Goal: Task Accomplishment & Management: Use online tool/utility

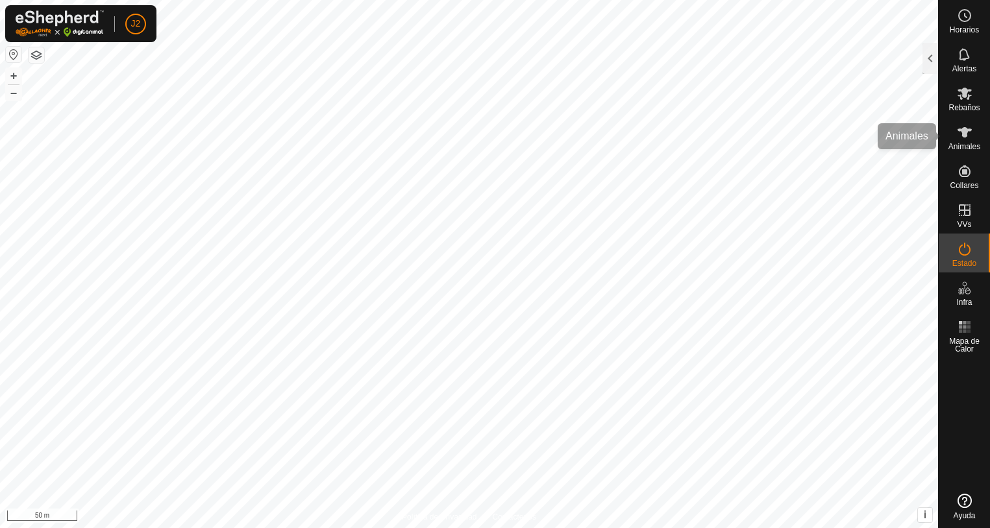
click at [964, 141] on es-animals-svg-icon at bounding box center [964, 132] width 23 height 21
click at [925, 58] on div at bounding box center [930, 58] width 16 height 31
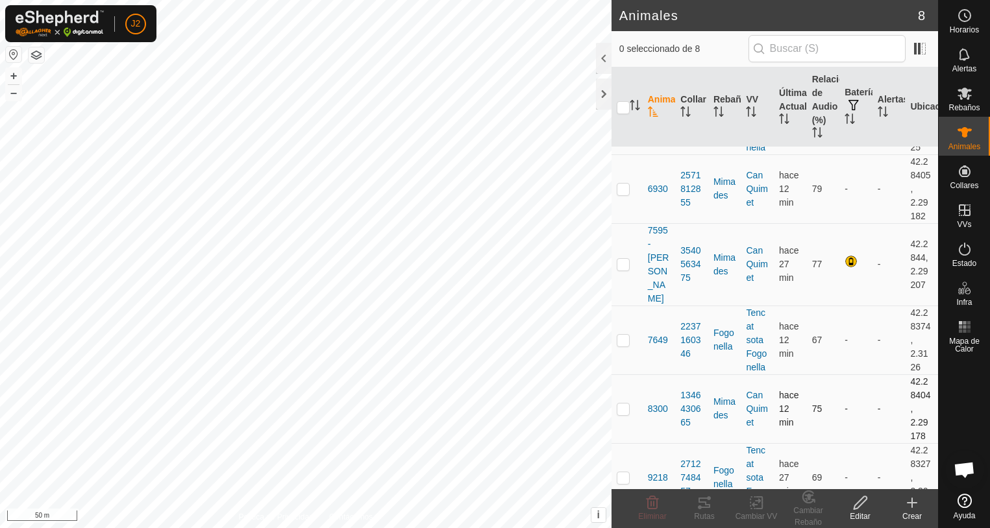
scroll to position [65, 0]
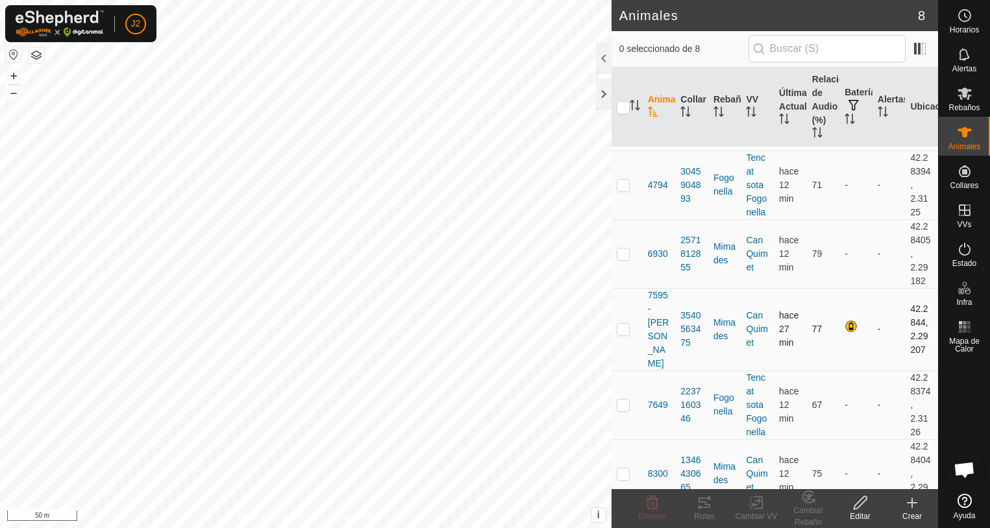
click at [623, 324] on p-checkbox at bounding box center [622, 329] width 13 height 10
click at [698, 503] on icon at bounding box center [704, 503] width 16 height 16
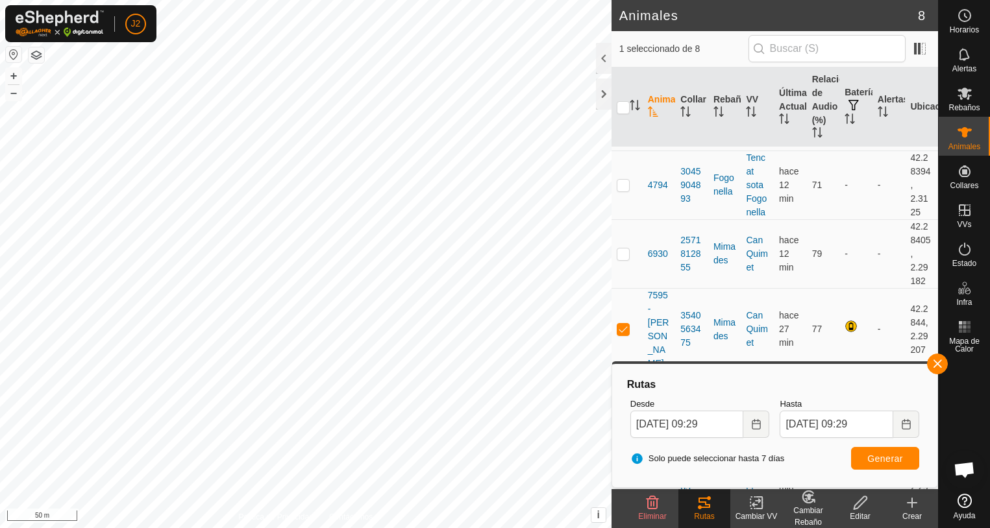
click at [709, 528] on html "J2 Horarios Alertas Rebaños Animales Collares VVs Estado Infra Mapa de Calor Ay…" at bounding box center [495, 264] width 990 height 528
click at [935, 368] on button "button" at bounding box center [937, 364] width 21 height 21
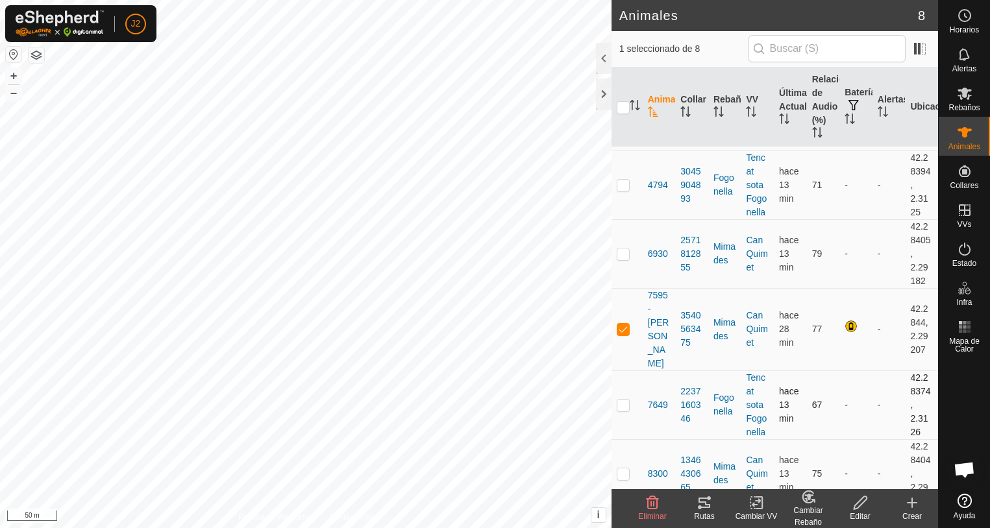
scroll to position [195, 0]
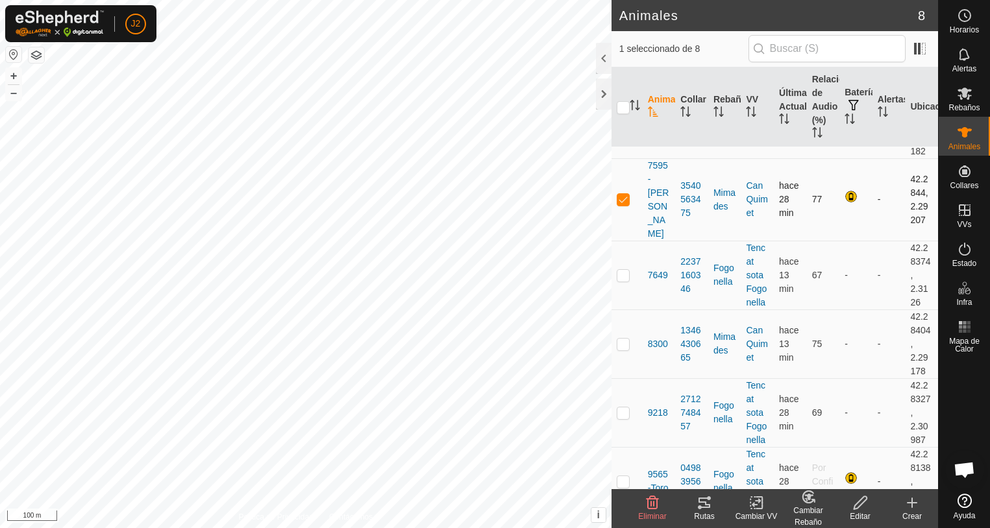
click at [622, 194] on p-checkbox at bounding box center [622, 199] width 13 height 10
checkbox input "false"
checkbox input "true"
click at [710, 513] on div "Rutas" at bounding box center [704, 517] width 52 height 12
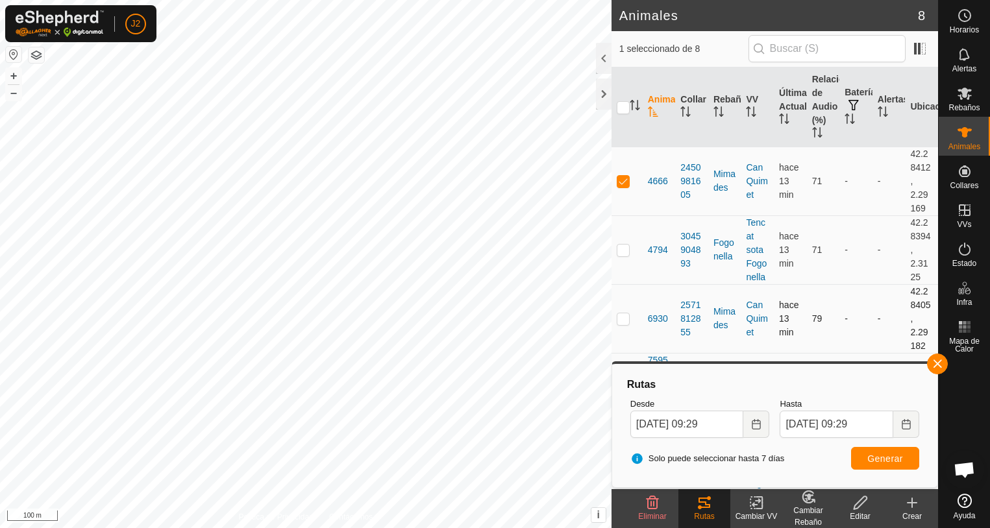
scroll to position [65, 0]
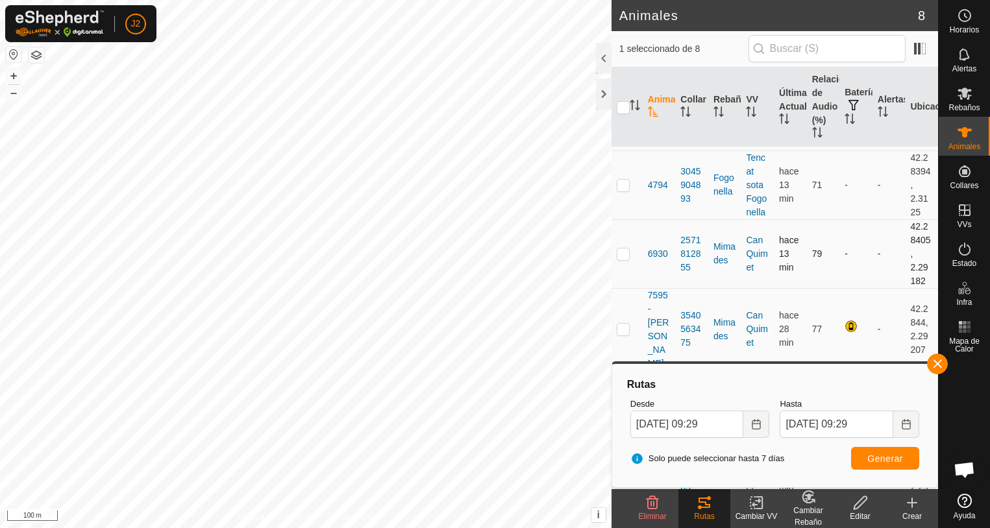
click at [625, 253] on p-checkbox at bounding box center [622, 254] width 13 height 10
checkbox input "true"
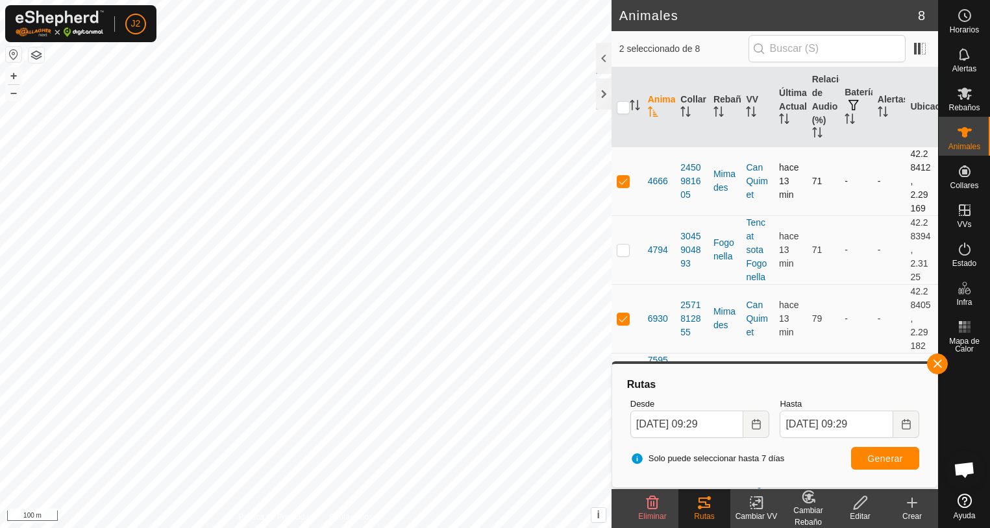
click at [617, 182] on p-checkbox at bounding box center [622, 181] width 13 height 10
checkbox input "false"
click at [898, 464] on button "Generar" at bounding box center [885, 458] width 68 height 23
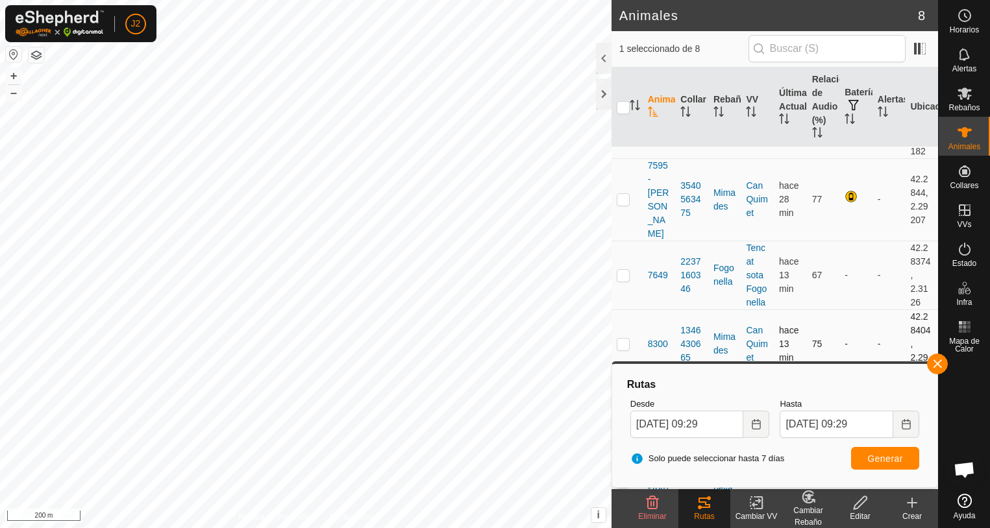
click at [618, 339] on p-checkbox at bounding box center [622, 344] width 13 height 10
checkbox input "true"
click at [894, 458] on span "Generar" at bounding box center [885, 459] width 36 height 10
checkbox input "false"
checkbox input "true"
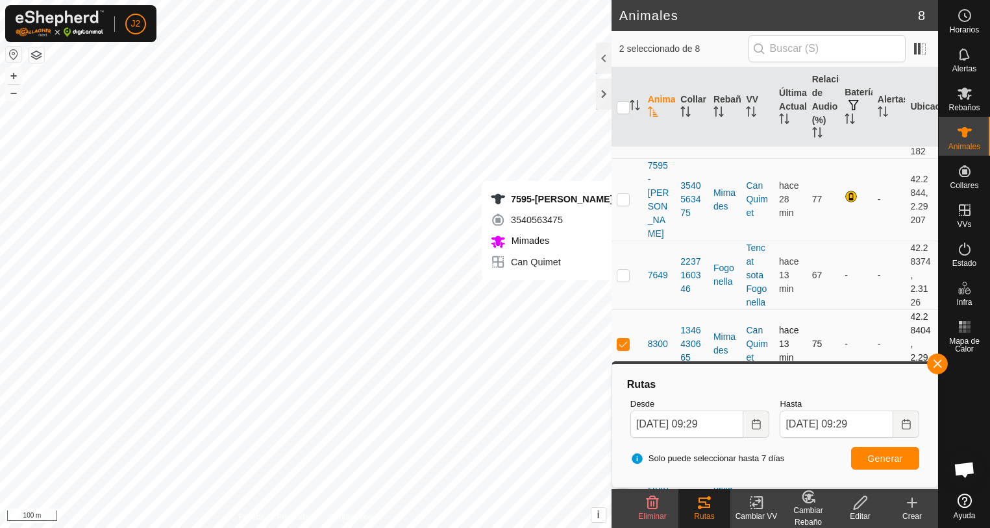
checkbox input "false"
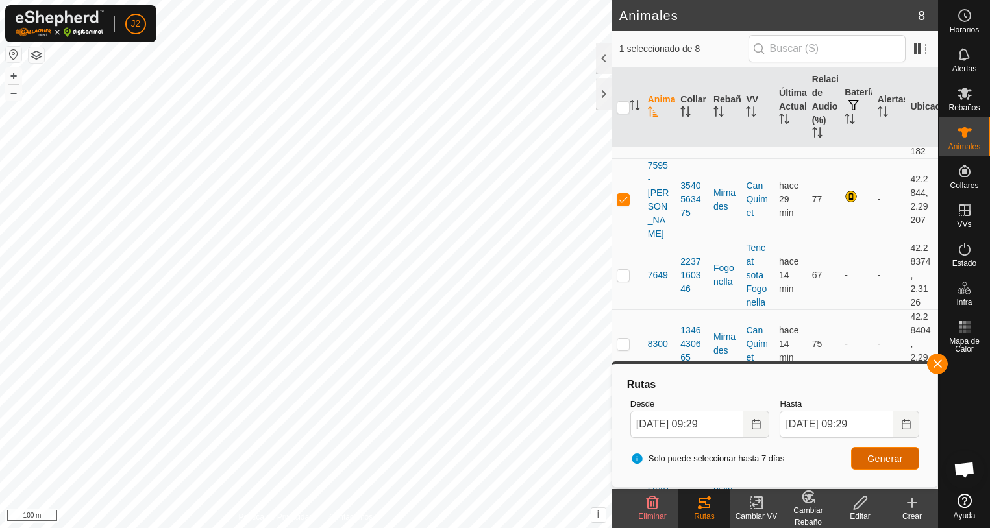
click at [889, 463] on span "Generar" at bounding box center [885, 459] width 36 height 10
click at [625, 194] on p-checkbox at bounding box center [622, 199] width 13 height 10
checkbox input "false"
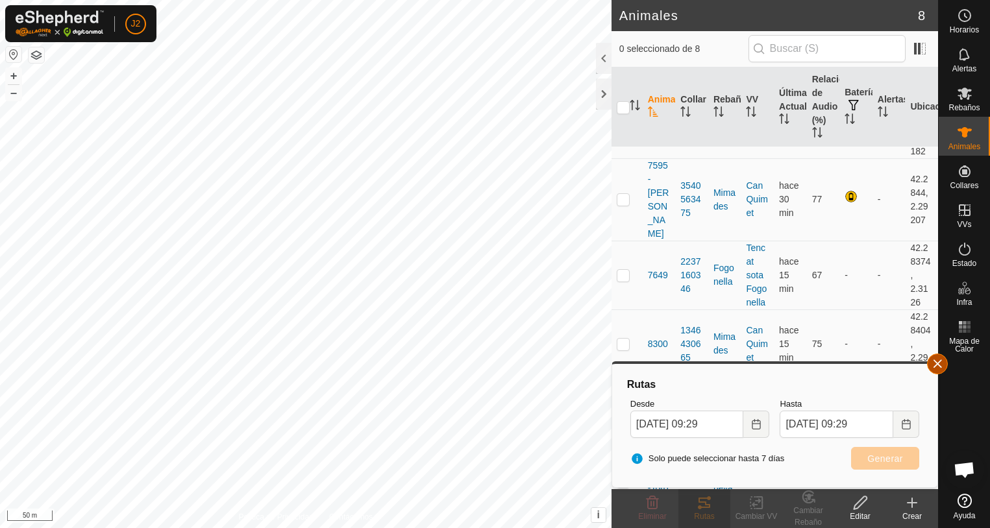
click at [939, 364] on button "button" at bounding box center [937, 364] width 21 height 21
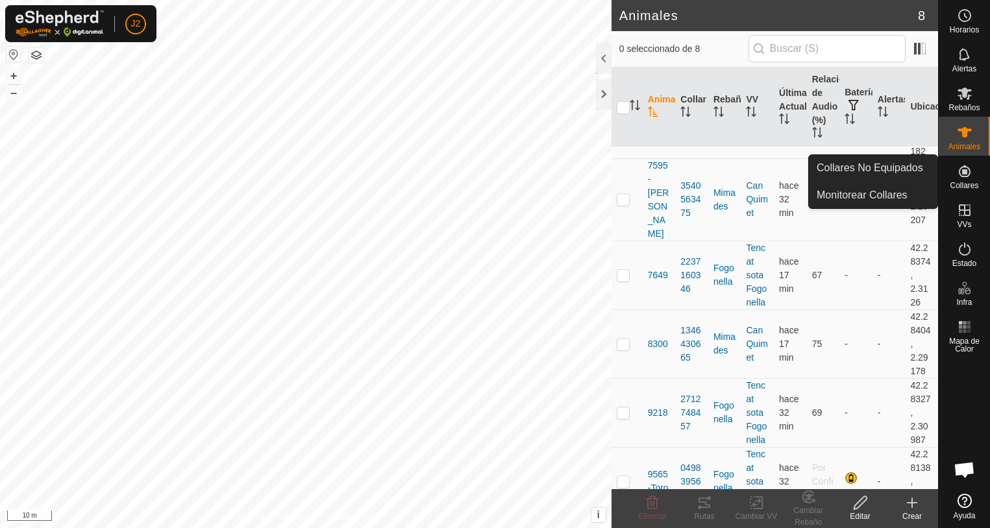
click at [960, 176] on icon at bounding box center [964, 171] width 12 height 12
click at [881, 170] on link "Collares No Equipados" at bounding box center [872, 168] width 128 height 26
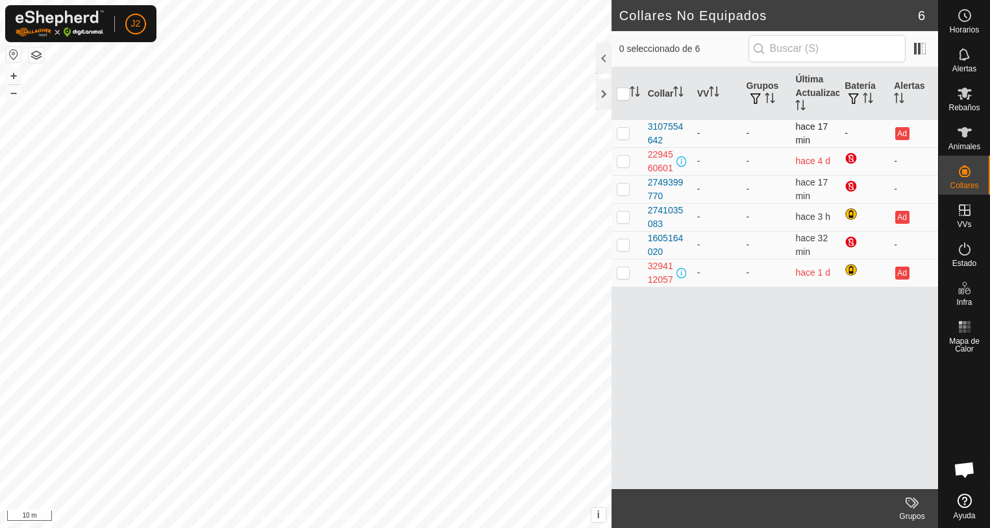
click at [625, 134] on p-checkbox at bounding box center [622, 133] width 13 height 10
checkbox input "false"
click at [622, 164] on p-checkbox at bounding box center [622, 161] width 13 height 10
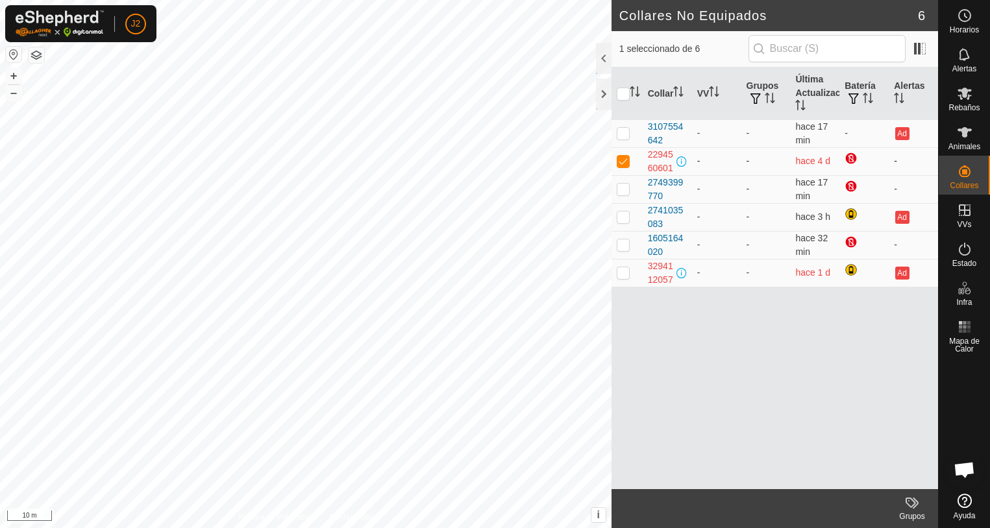
checkbox input "false"
click at [625, 194] on p-checkbox at bounding box center [622, 189] width 13 height 10
click at [622, 194] on p-checkbox at bounding box center [622, 189] width 13 height 10
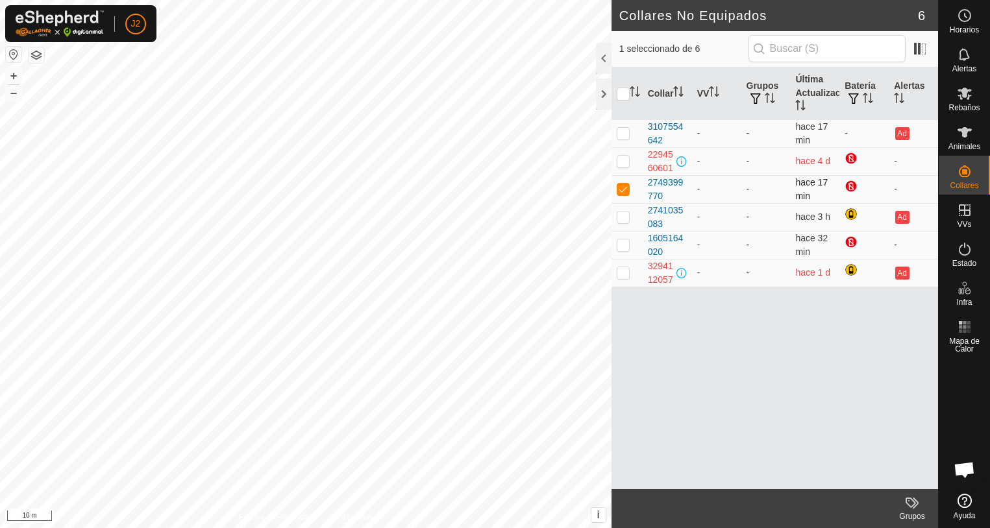
checkbox input "false"
click at [620, 250] on p-checkbox at bounding box center [622, 244] width 13 height 10
checkbox input "true"
click at [620, 222] on p-checkbox at bounding box center [622, 217] width 13 height 10
checkbox input "true"
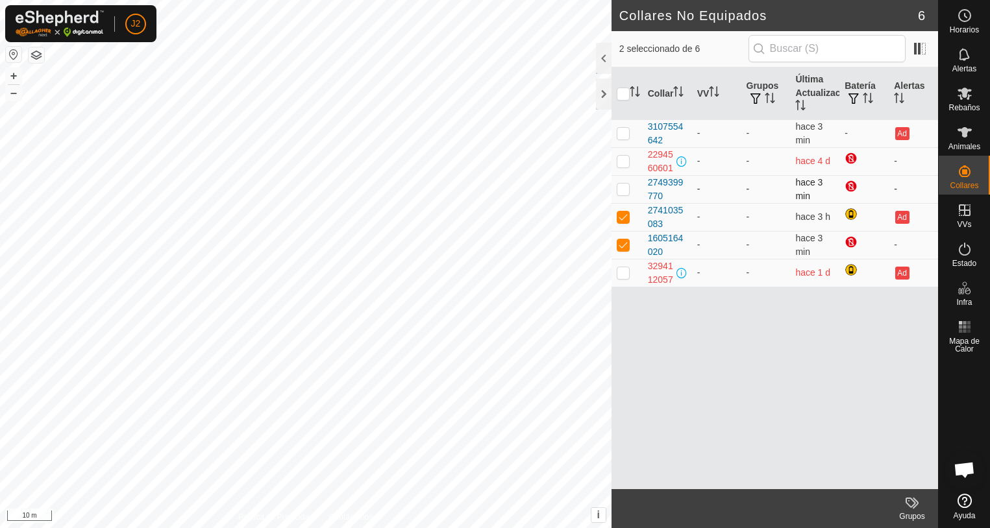
click at [622, 194] on p-checkbox at bounding box center [622, 189] width 13 height 10
checkbox input "true"
click at [621, 127] on td at bounding box center [626, 133] width 31 height 28
checkbox input "true"
click at [624, 166] on p-checkbox at bounding box center [622, 161] width 13 height 10
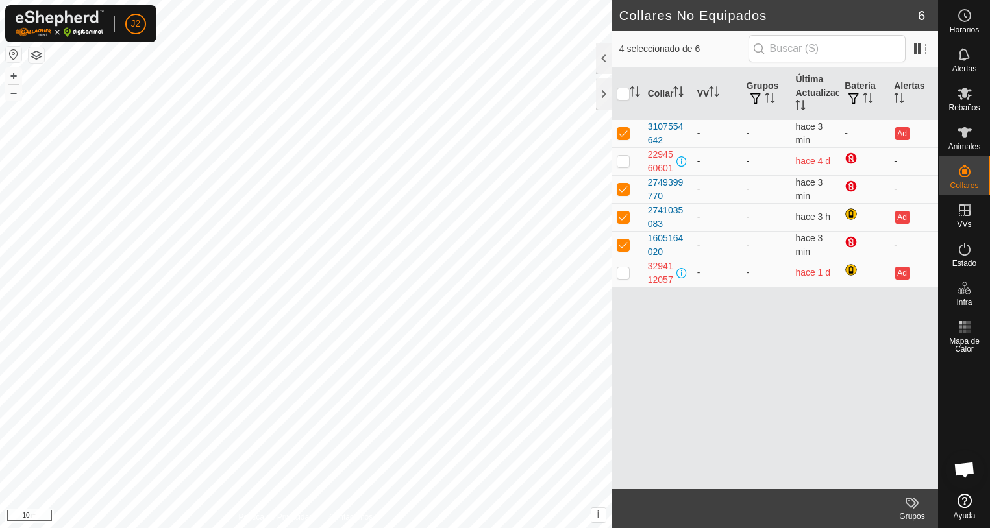
checkbox input "true"
click at [626, 278] on p-checkbox at bounding box center [622, 272] width 13 height 10
checkbox input "true"
click at [621, 91] on input "checkbox" at bounding box center [622, 94] width 13 height 13
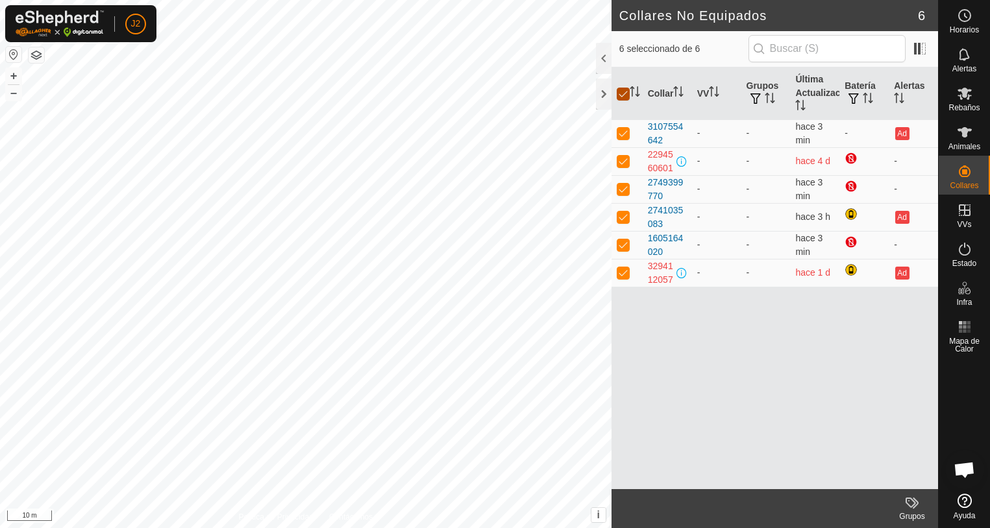
checkbox input "false"
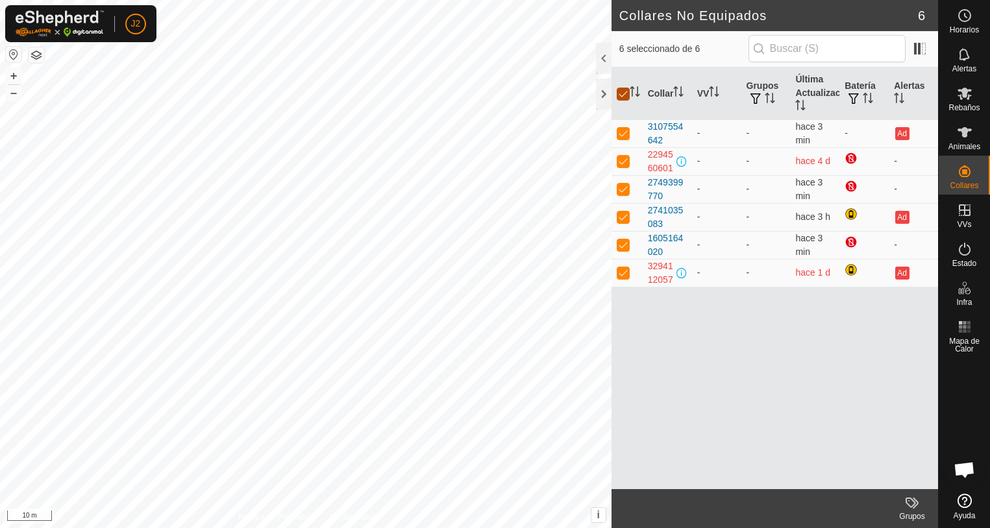
checkbox input "false"
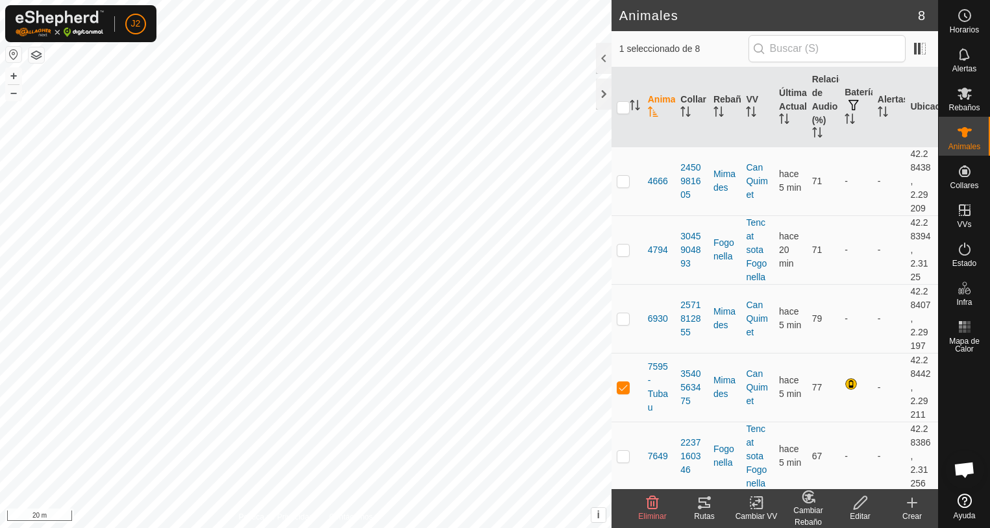
click at [706, 505] on icon at bounding box center [704, 503] width 12 height 10
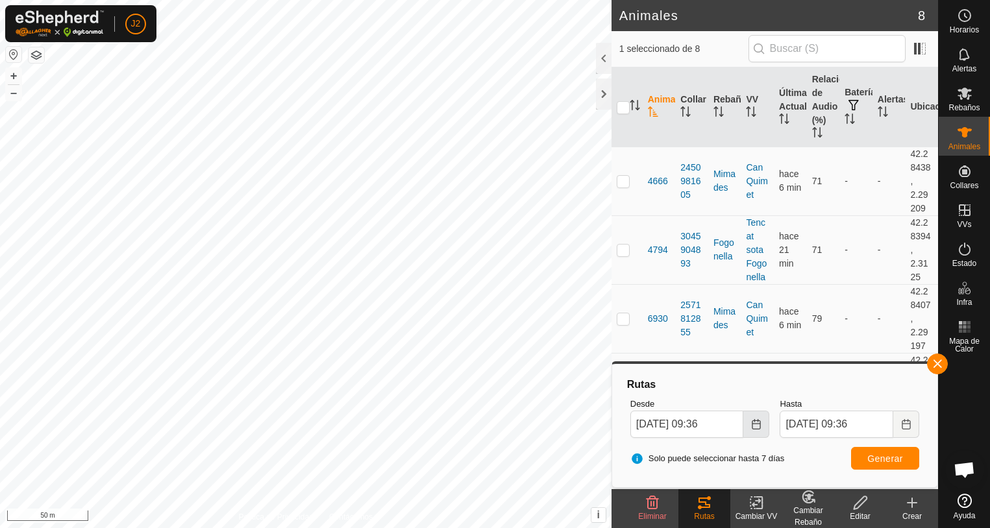
click at [751, 428] on icon "Choose Date" at bounding box center [756, 424] width 10 height 10
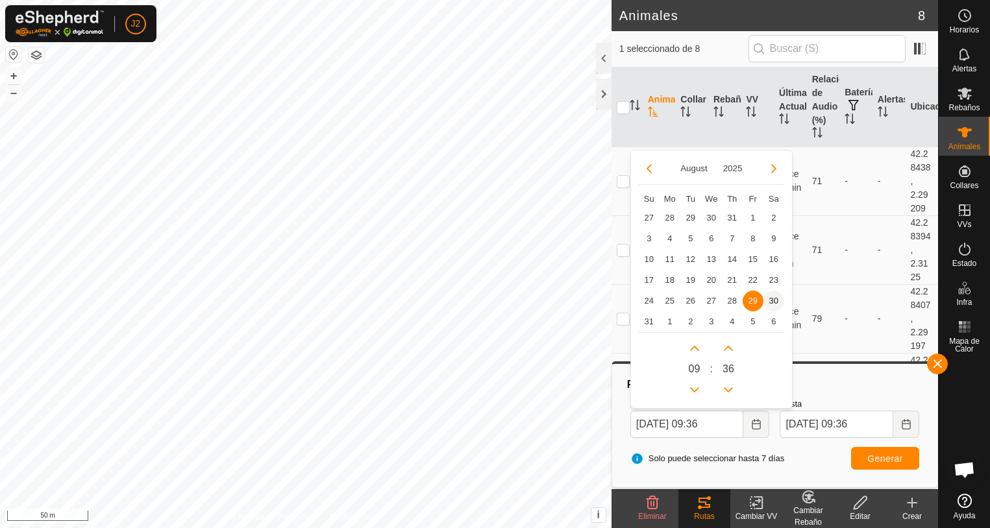
click at [773, 300] on span "30" at bounding box center [773, 301] width 21 height 21
type input "[DATE] 09:36"
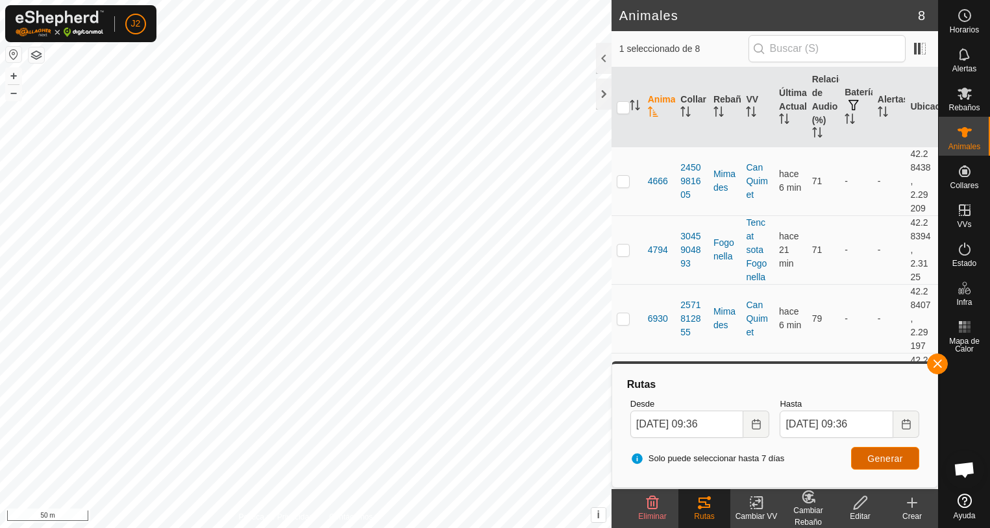
click at [892, 459] on span "Generar" at bounding box center [885, 459] width 36 height 10
click at [707, 506] on icon at bounding box center [704, 503] width 16 height 16
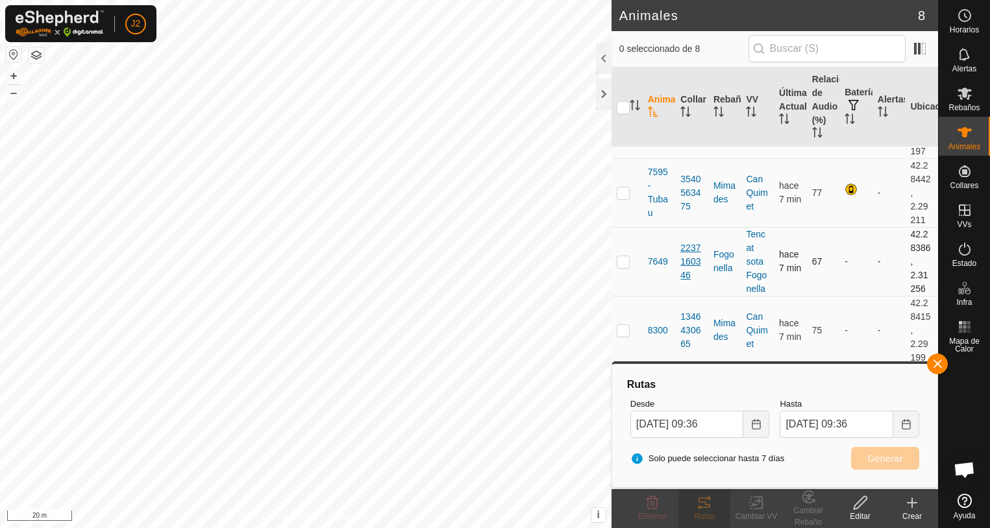
scroll to position [208, 0]
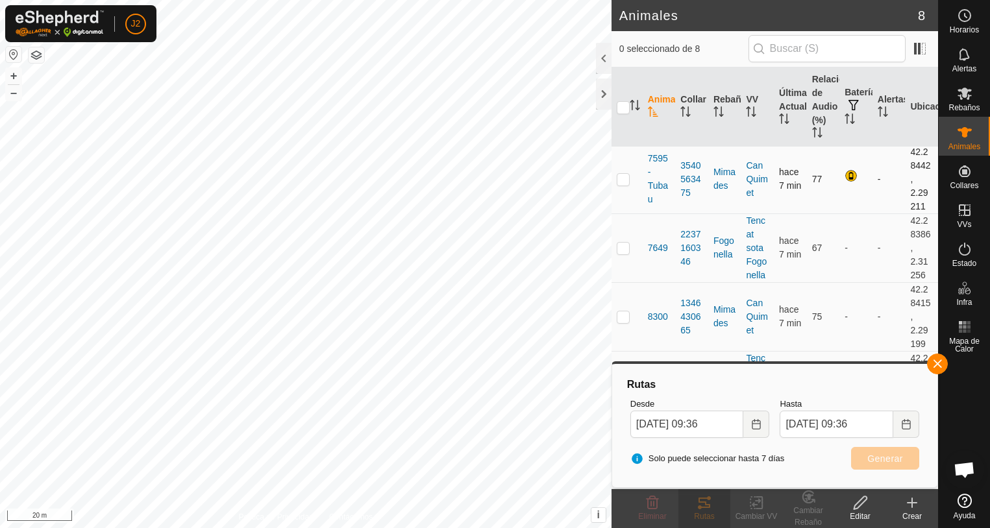
click at [626, 179] on p-checkbox at bounding box center [622, 179] width 13 height 10
checkbox input "true"
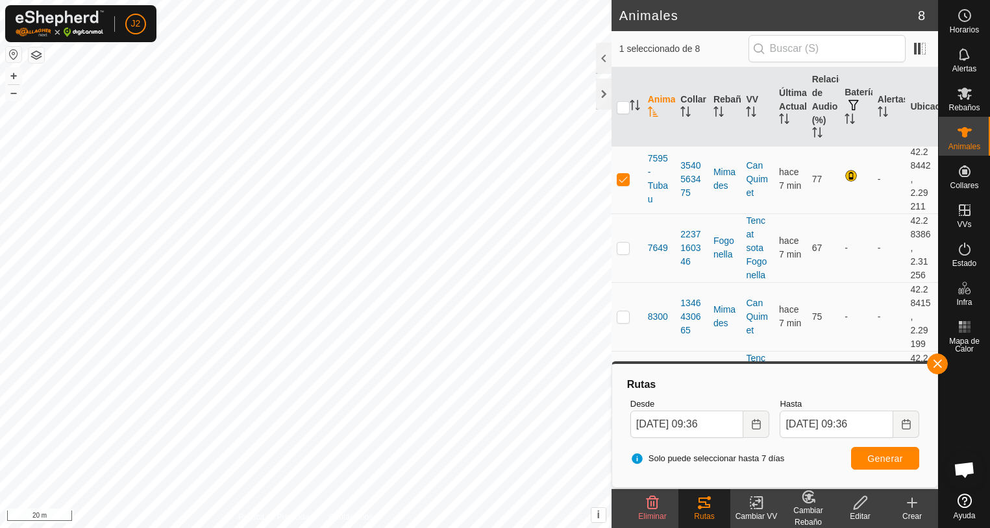
click at [710, 507] on icon at bounding box center [704, 503] width 12 height 10
click at [869, 456] on span "Generar" at bounding box center [885, 459] width 36 height 10
click at [752, 424] on icon "Choose Date" at bounding box center [755, 424] width 8 height 10
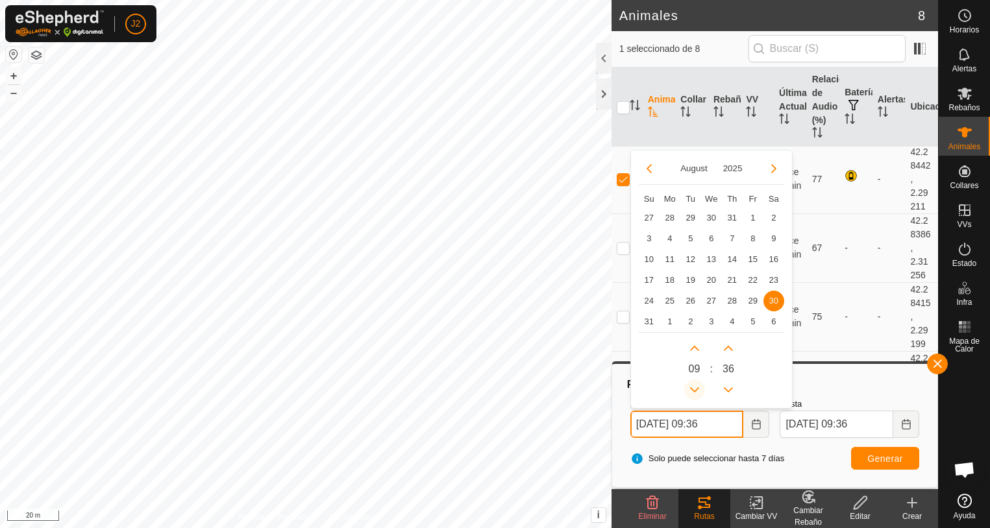
click at [695, 387] on button "Previous Hour" at bounding box center [694, 390] width 21 height 21
click at [696, 388] on span "Previous Hour" at bounding box center [696, 388] width 0 height 0
click at [695, 387] on button "Previous Hour" at bounding box center [694, 390] width 21 height 21
click at [695, 387] on icon "Previous Hour" at bounding box center [694, 390] width 10 height 10
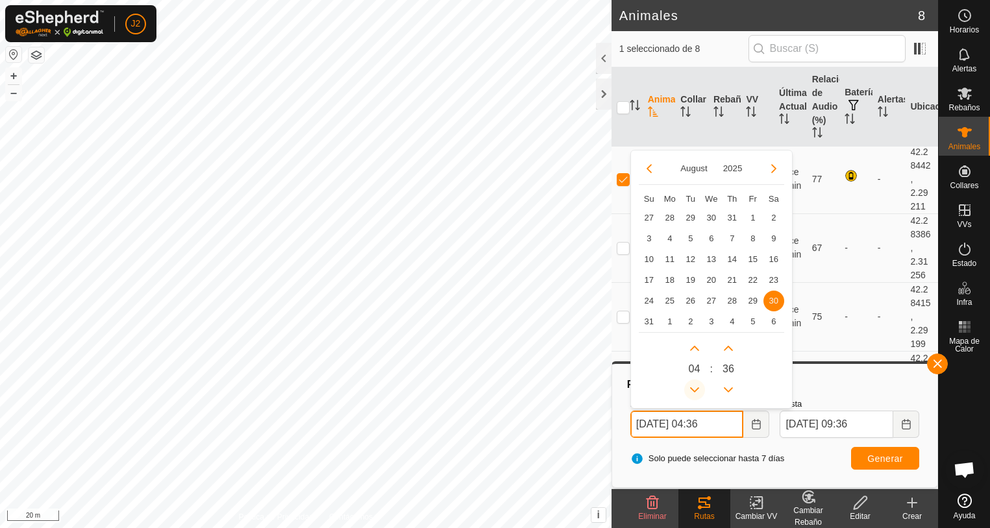
click at [695, 387] on button "Previous Hour" at bounding box center [694, 390] width 21 height 21
click at [695, 387] on icon "Previous Hour" at bounding box center [694, 390] width 10 height 10
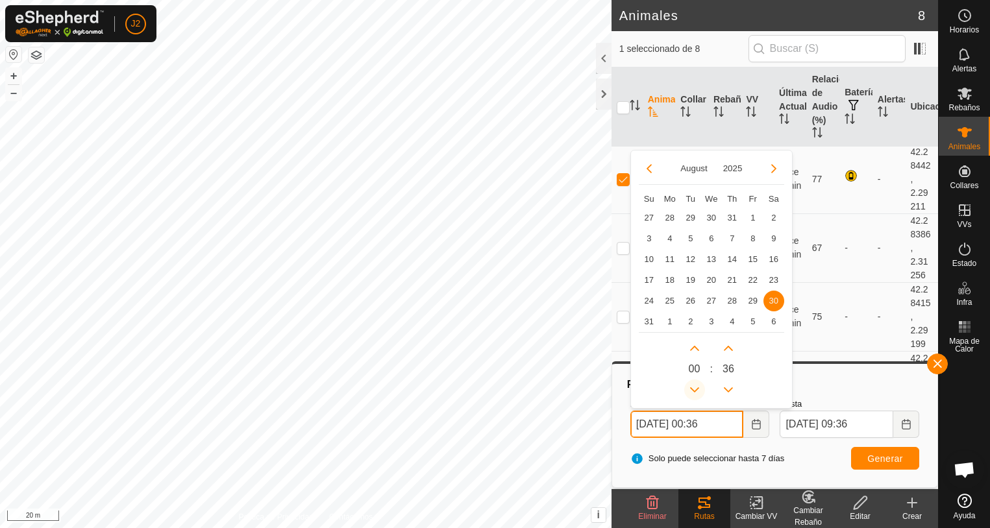
type input "[DATE] 23:36"
click at [694, 343] on button "Next Hour" at bounding box center [694, 348] width 21 height 21
type input "[DATE] 00:36"
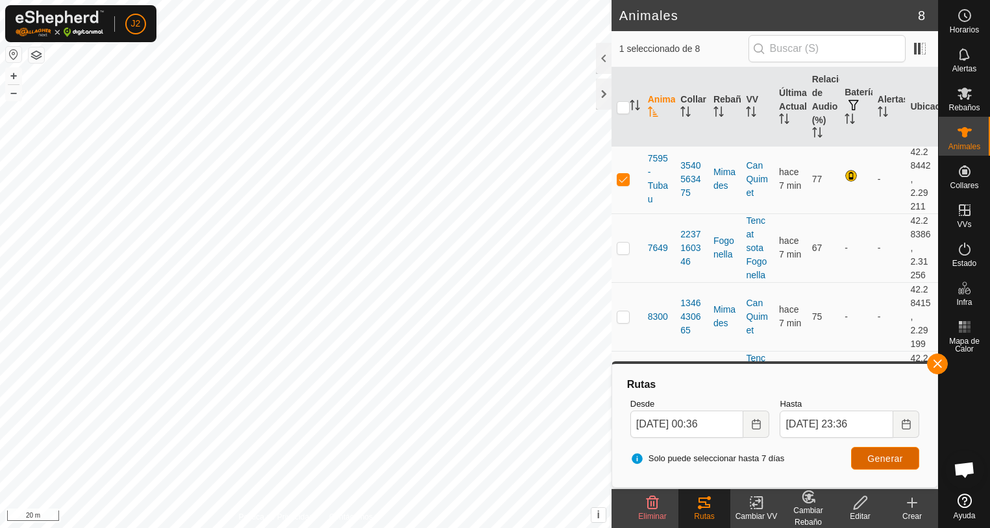
click at [877, 459] on span "Generar" at bounding box center [885, 459] width 36 height 10
click at [904, 422] on icon "Choose Date" at bounding box center [906, 424] width 10 height 10
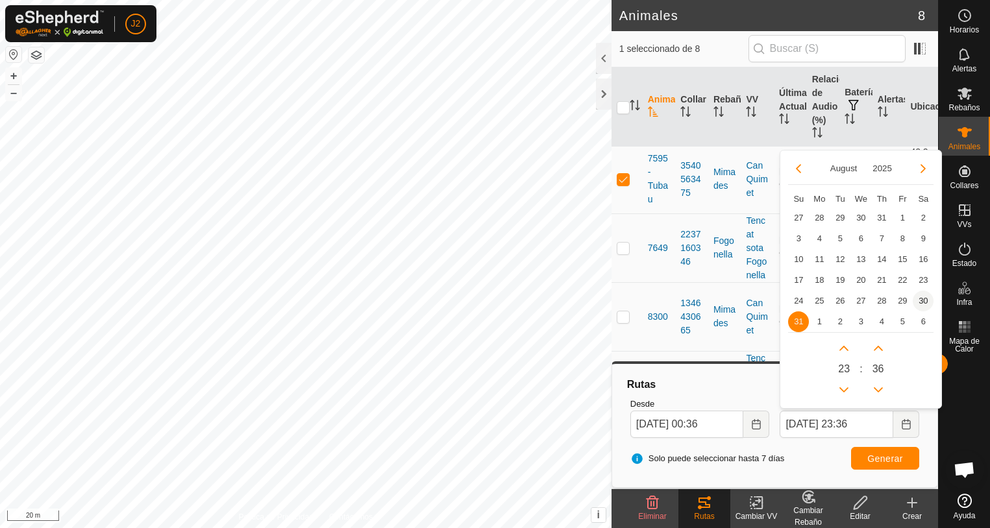
click at [925, 302] on span "30" at bounding box center [922, 301] width 21 height 21
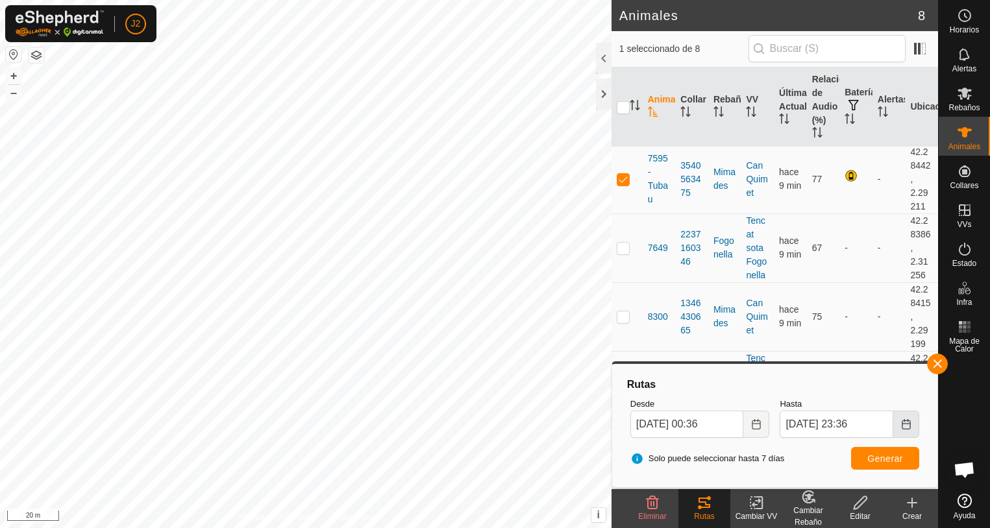
click at [904, 424] on icon "Choose Date" at bounding box center [906, 424] width 10 height 10
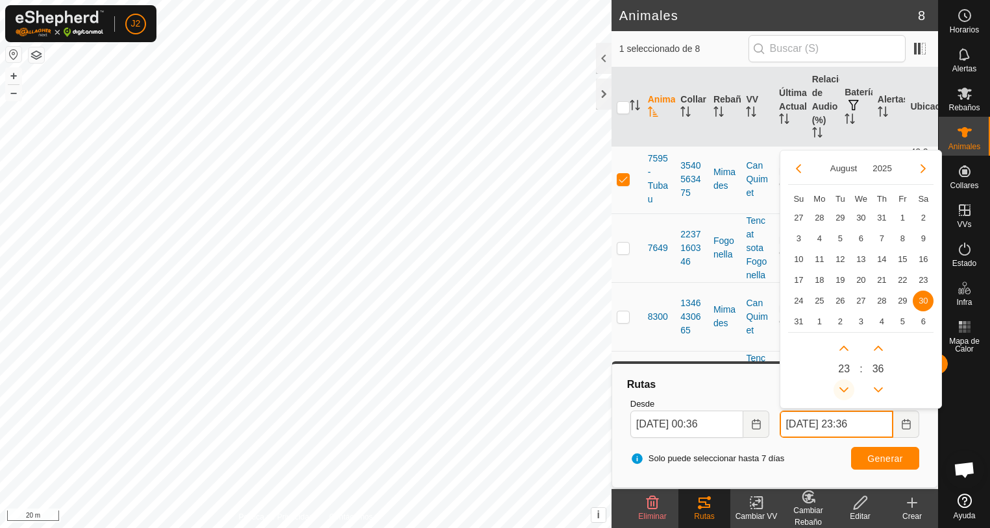
click at [844, 387] on button "Previous Hour" at bounding box center [843, 390] width 21 height 21
click at [844, 388] on span "Previous Hour" at bounding box center [844, 388] width 0 height 0
click at [844, 387] on button "Previous Hour" at bounding box center [843, 390] width 21 height 21
click at [844, 387] on icon "Previous Hour" at bounding box center [843, 390] width 10 height 10
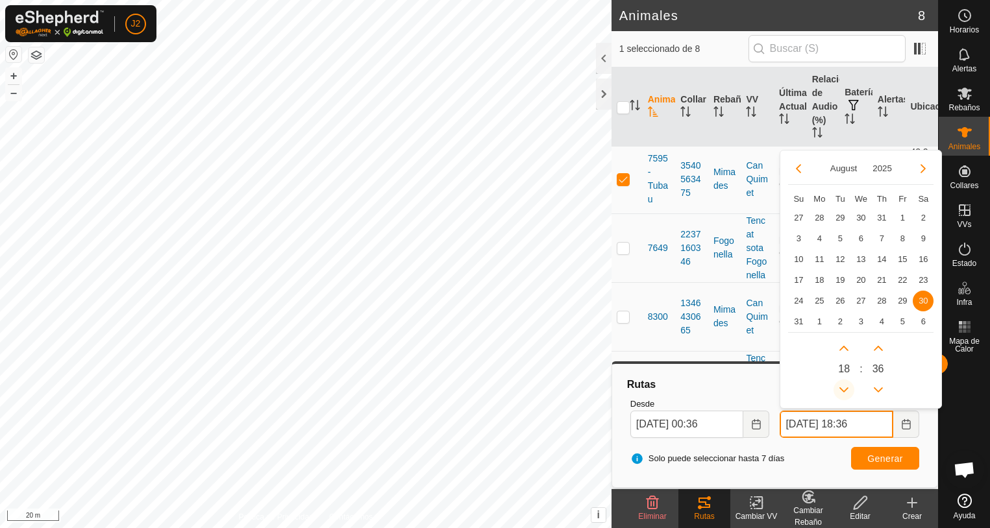
click at [844, 387] on icon "Previous Hour" at bounding box center [843, 390] width 10 height 10
click at [844, 387] on button "Previous Hour" at bounding box center [843, 390] width 21 height 21
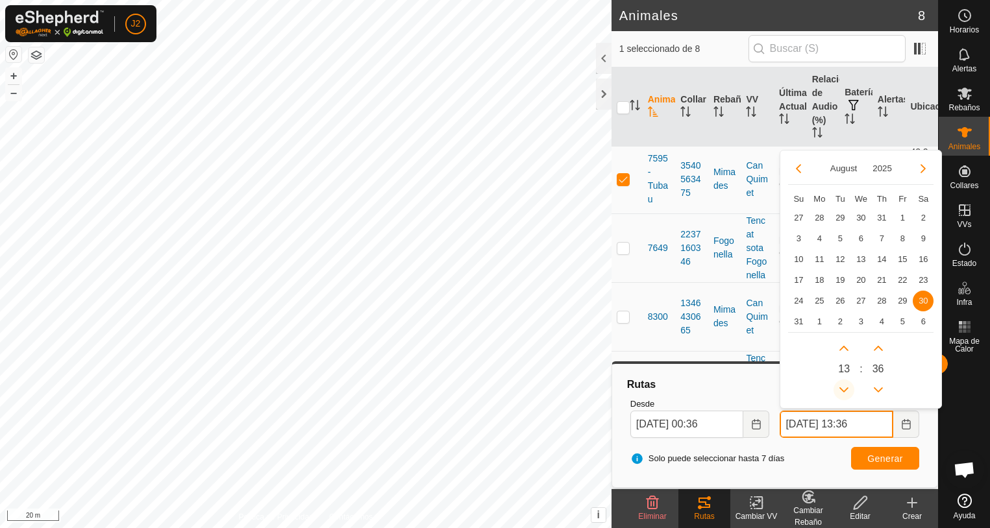
click at [844, 387] on icon "Previous Hour" at bounding box center [843, 390] width 10 height 10
type input "[DATE] 09:36"
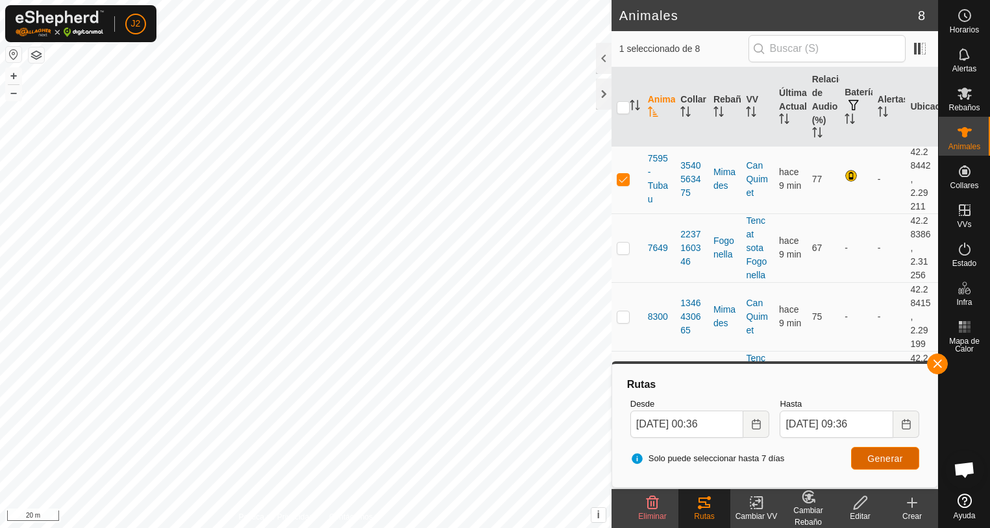
click at [886, 459] on span "Generar" at bounding box center [885, 459] width 36 height 10
click at [602, 101] on div at bounding box center [604, 94] width 16 height 31
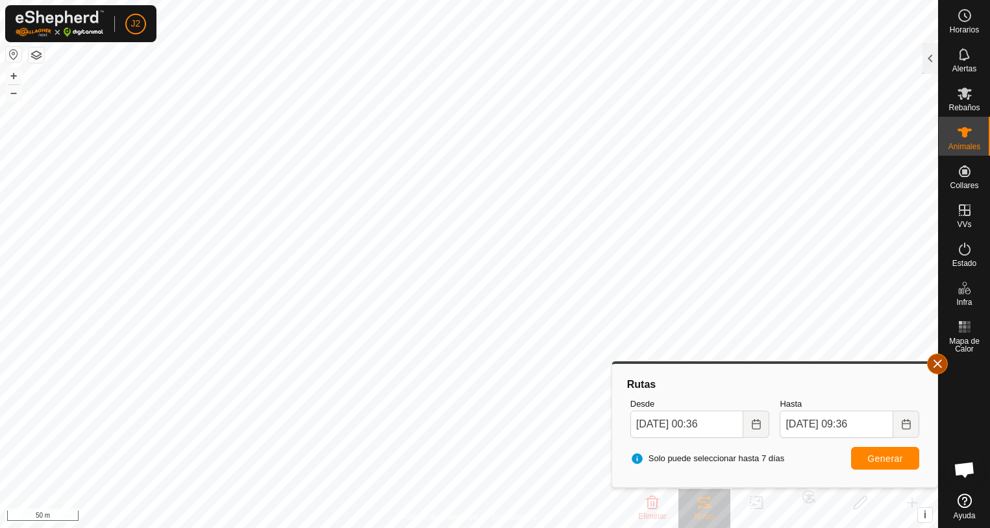
click at [942, 363] on button "button" at bounding box center [937, 364] width 21 height 21
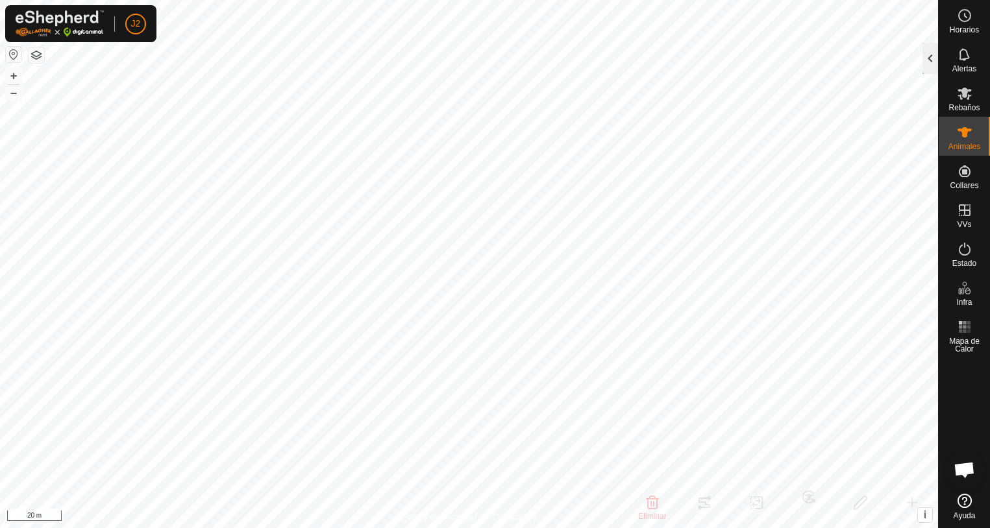
click at [925, 67] on div at bounding box center [930, 58] width 16 height 31
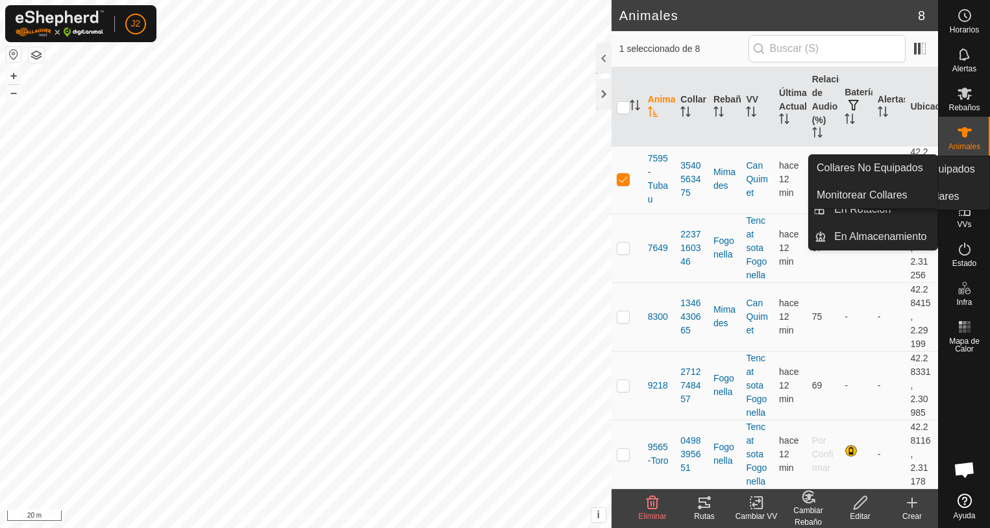
click at [968, 182] on span "Collares" at bounding box center [963, 186] width 29 height 8
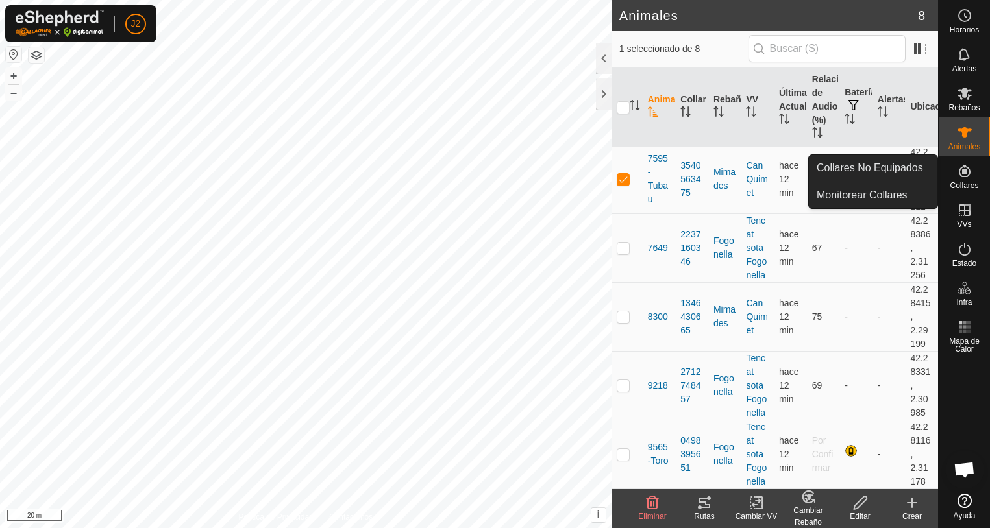
click at [966, 178] on icon at bounding box center [964, 172] width 16 height 16
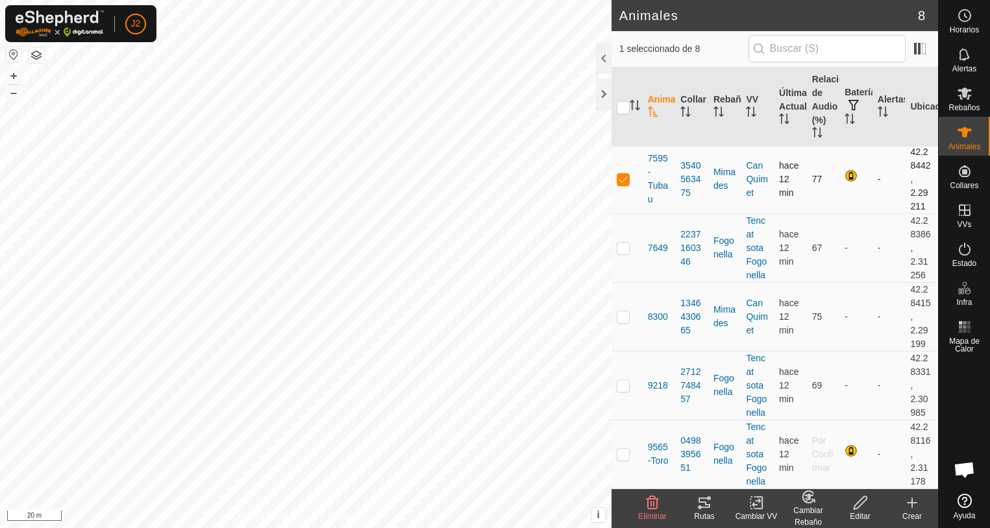
click at [623, 182] on p-checkbox at bounding box center [622, 179] width 13 height 10
checkbox input "false"
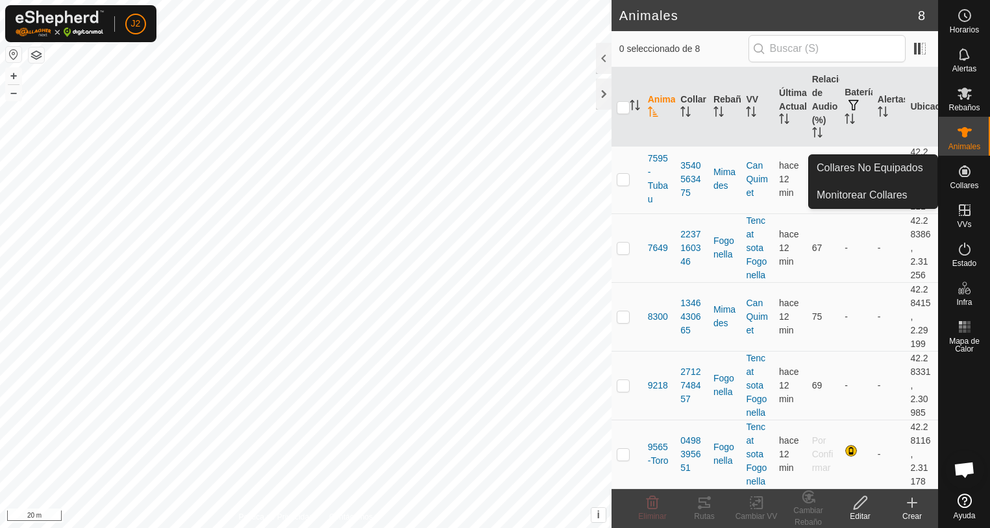
click at [967, 172] on icon at bounding box center [964, 172] width 16 height 16
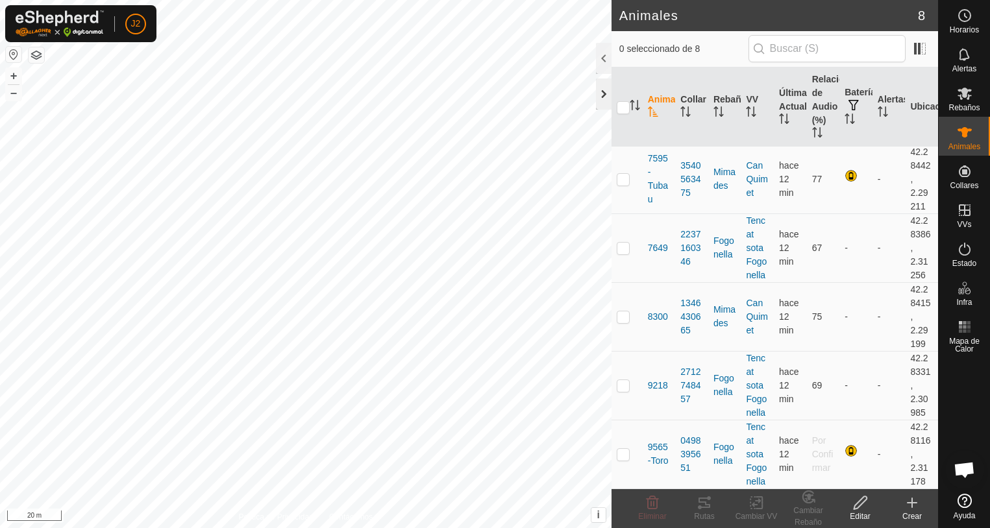
click at [597, 99] on div at bounding box center [604, 94] width 16 height 31
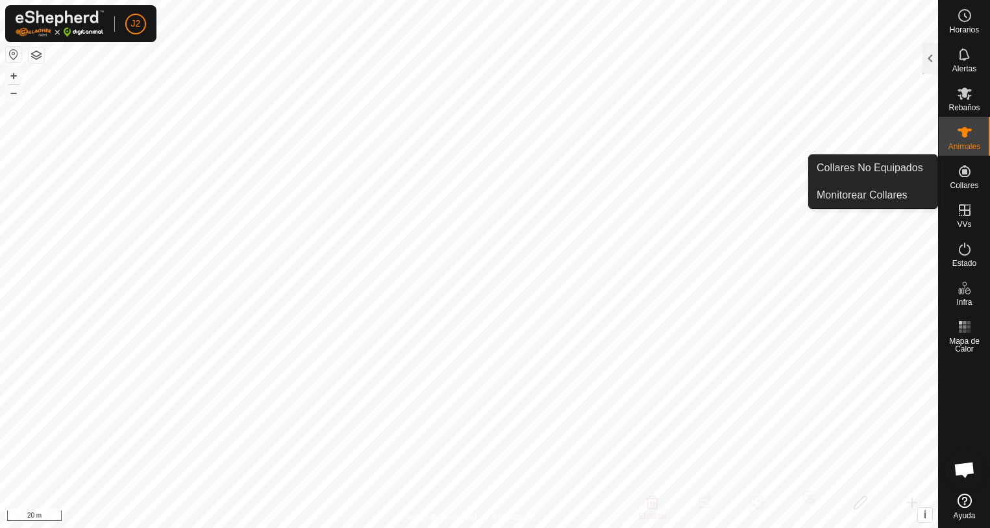
click at [951, 175] on div "Collares" at bounding box center [963, 175] width 51 height 39
click at [862, 165] on link "Collares No Equipados" at bounding box center [872, 168] width 128 height 26
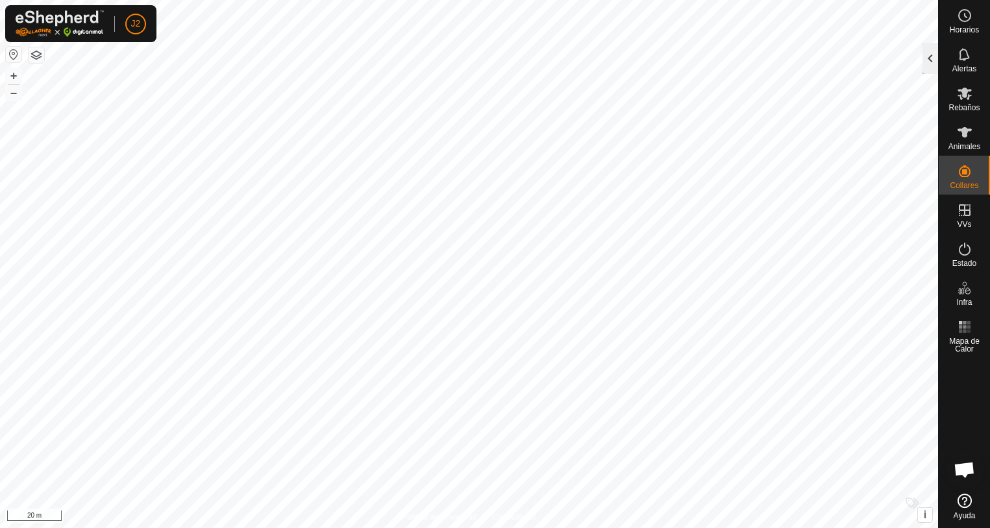
click at [928, 58] on div at bounding box center [930, 58] width 16 height 31
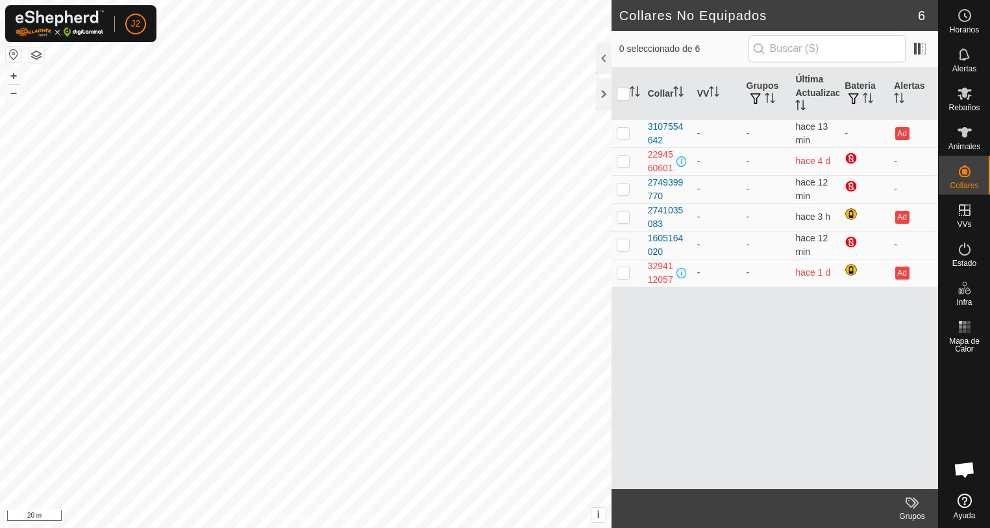
click at [618, 278] on p-checkbox at bounding box center [622, 272] width 13 height 10
checkbox input "true"
click at [616, 165] on p-checkbox at bounding box center [622, 161] width 13 height 10
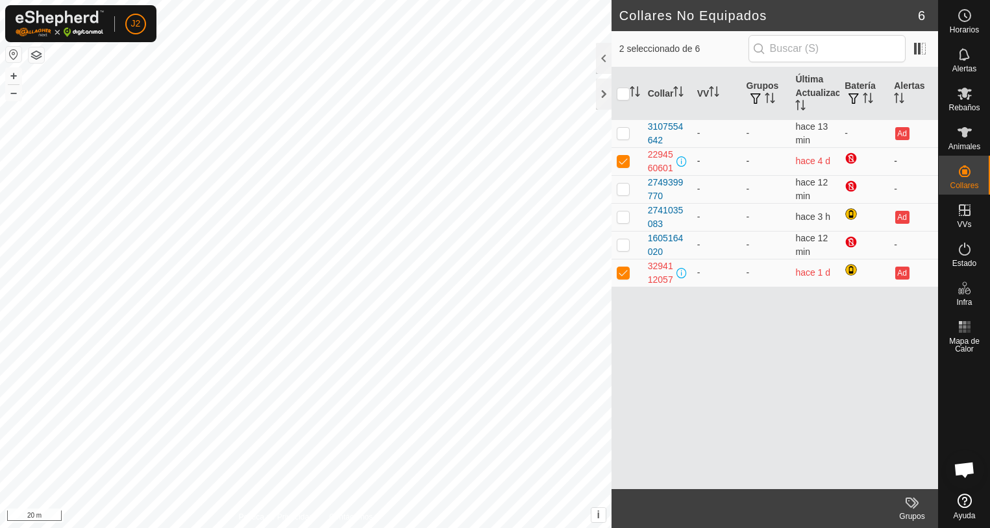
click at [621, 166] on p-checkbox at bounding box center [622, 161] width 13 height 10
checkbox input "false"
click at [626, 278] on p-checkbox at bounding box center [622, 272] width 13 height 10
checkbox input "false"
click at [607, 93] on div at bounding box center [604, 94] width 16 height 31
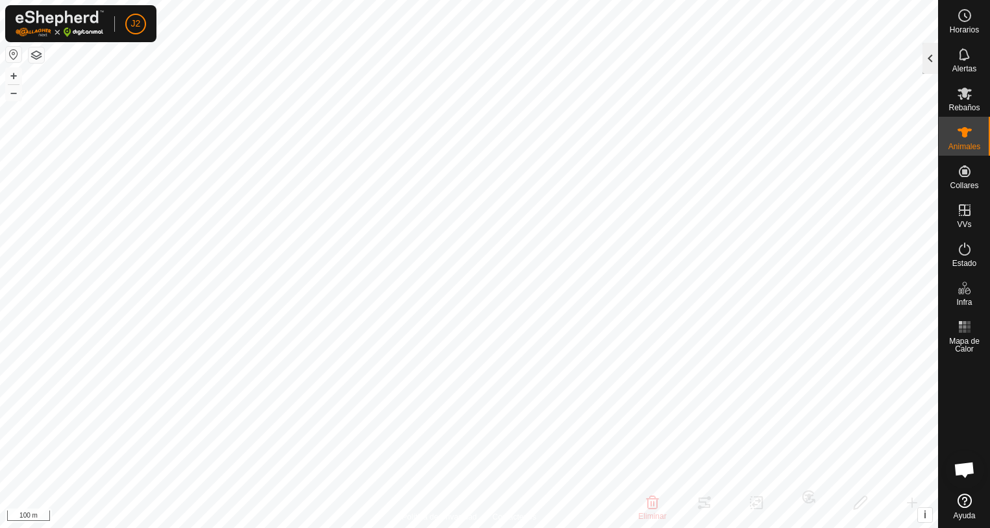
click at [929, 55] on div at bounding box center [930, 58] width 16 height 31
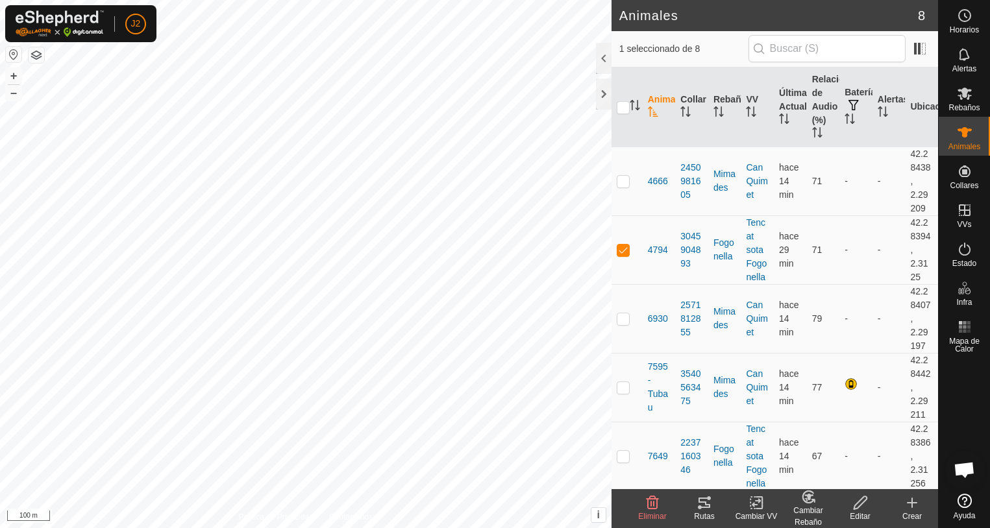
click at [708, 502] on icon at bounding box center [704, 503] width 16 height 16
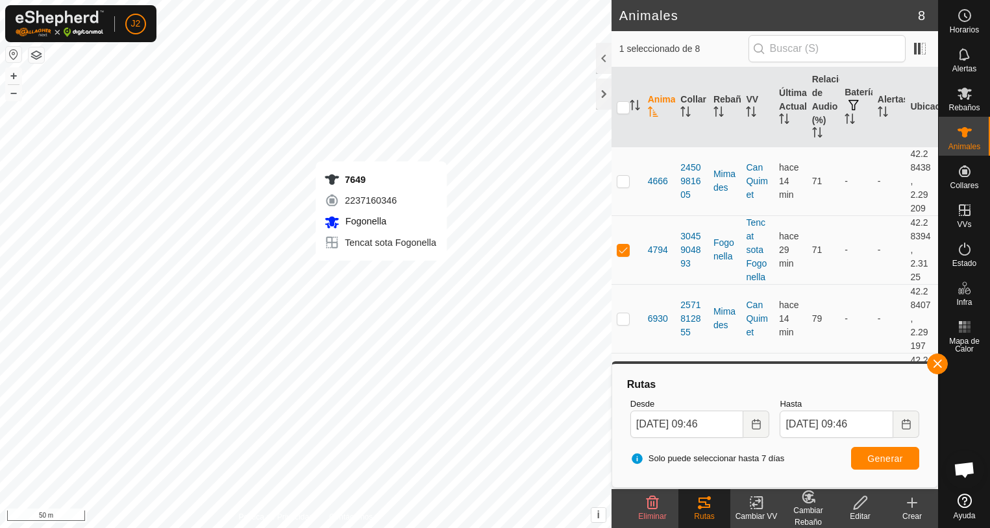
checkbox input "false"
click at [706, 509] on icon at bounding box center [704, 503] width 16 height 16
click at [706, 505] on icon at bounding box center [704, 503] width 12 height 10
click at [879, 458] on span "Generar" at bounding box center [885, 459] width 36 height 10
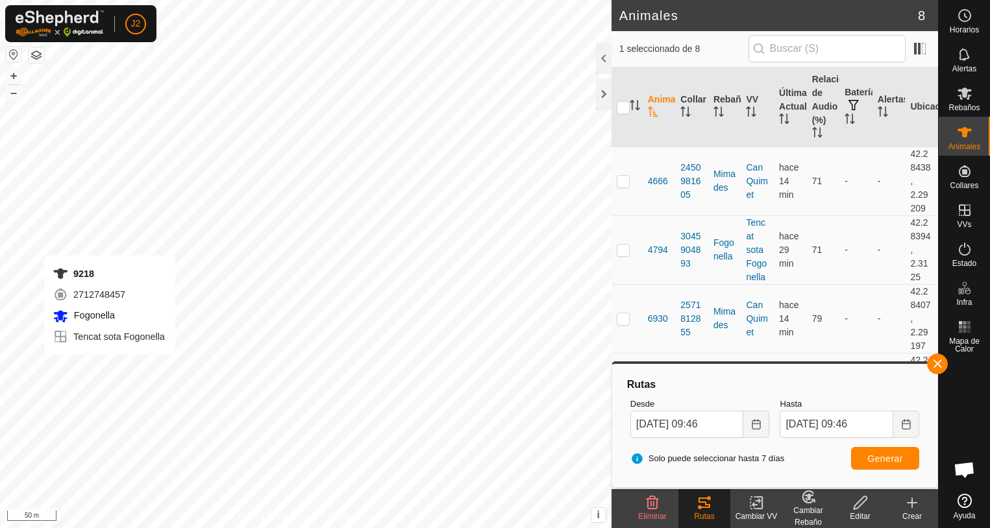
checkbox input "false"
checkbox input "true"
click at [877, 456] on span "Generar" at bounding box center [885, 459] width 36 height 10
checkbox input "true"
checkbox input "false"
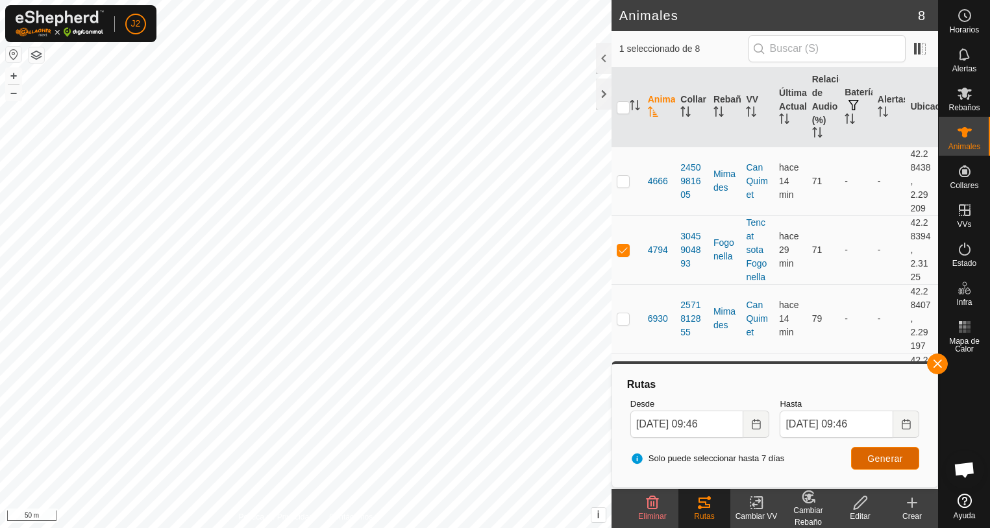
click at [886, 459] on span "Generar" at bounding box center [885, 459] width 36 height 10
checkbox input "false"
click at [892, 457] on span "Generar" at bounding box center [885, 459] width 36 height 10
checkbox input "false"
checkbox input "true"
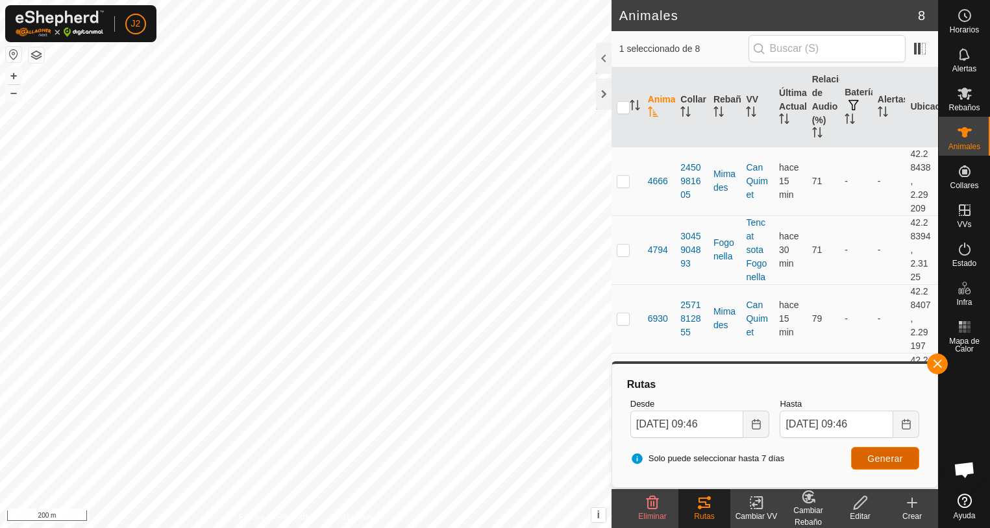
click at [885, 463] on span "Generar" at bounding box center [885, 459] width 36 height 10
click at [938, 367] on button "button" at bounding box center [937, 364] width 21 height 21
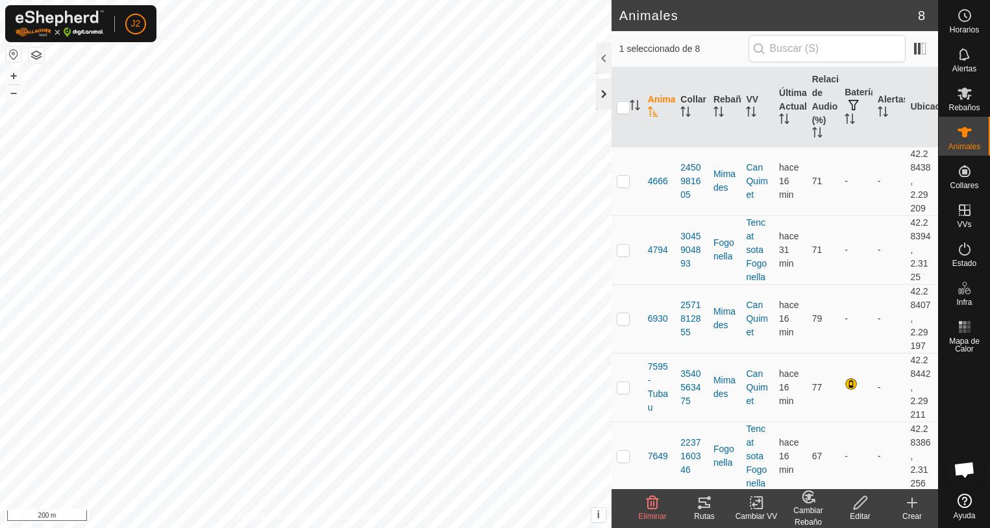
click at [607, 97] on div at bounding box center [604, 94] width 16 height 31
click at [603, 81] on div at bounding box center [604, 94] width 16 height 31
